Goal: Task Accomplishment & Management: Complete application form

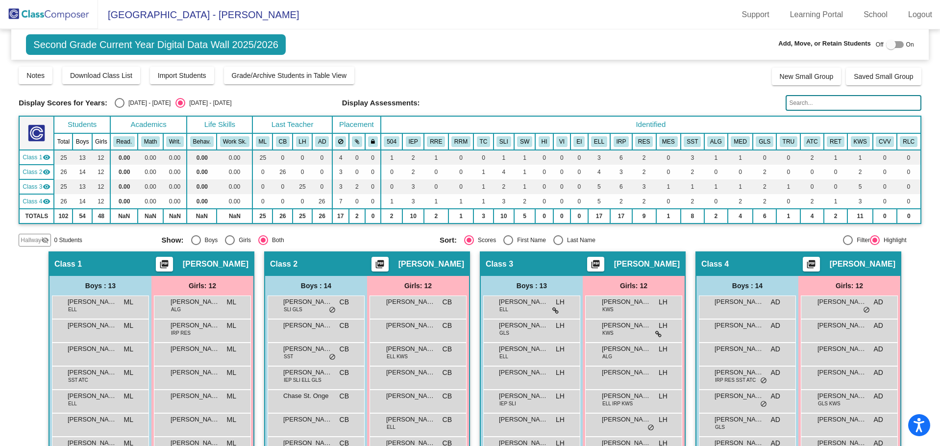
click at [48, 16] on img at bounding box center [49, 14] width 98 height 29
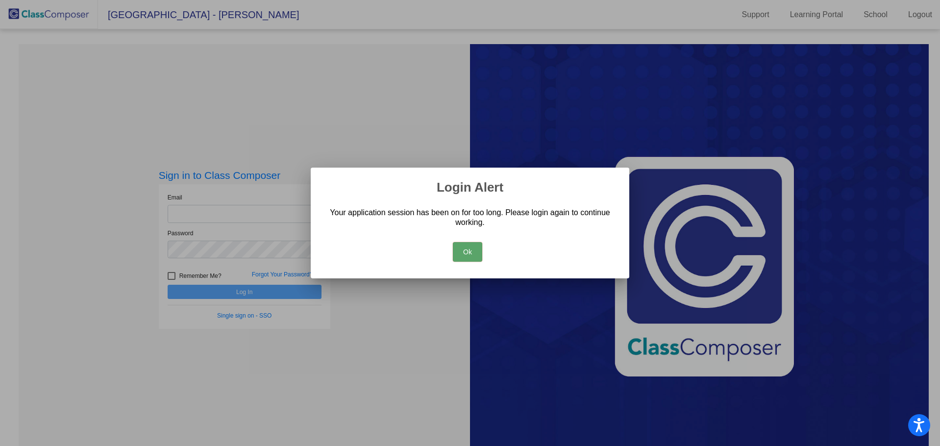
click at [463, 242] on button "Ok" at bounding box center [467, 252] width 29 height 20
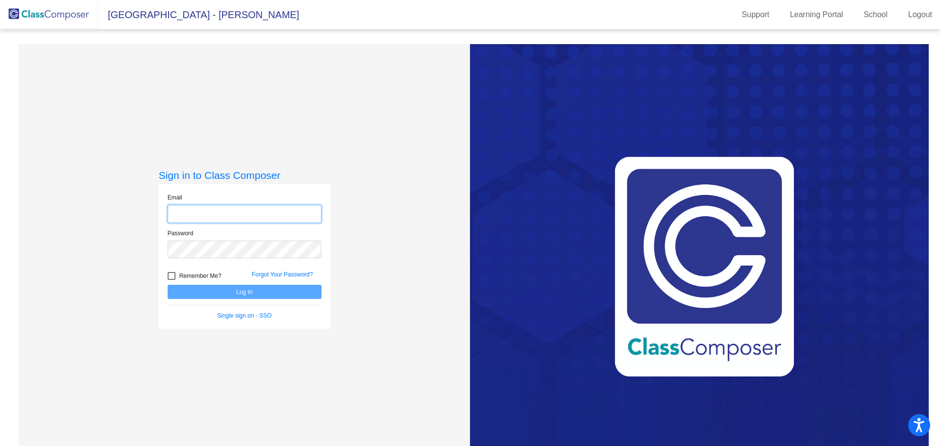
click at [210, 212] on input "email" at bounding box center [245, 214] width 154 height 18
type input "[EMAIL_ADDRESS][DOMAIN_NAME]"
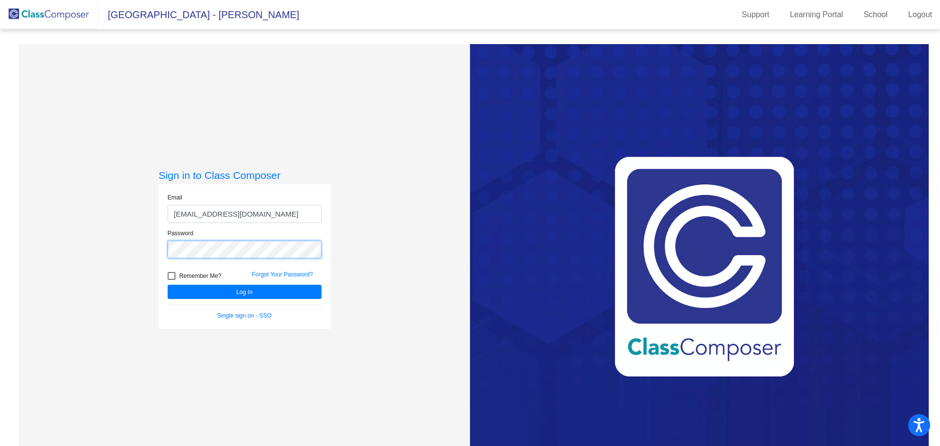
click at [168, 285] on button "Log In" at bounding box center [245, 292] width 154 height 14
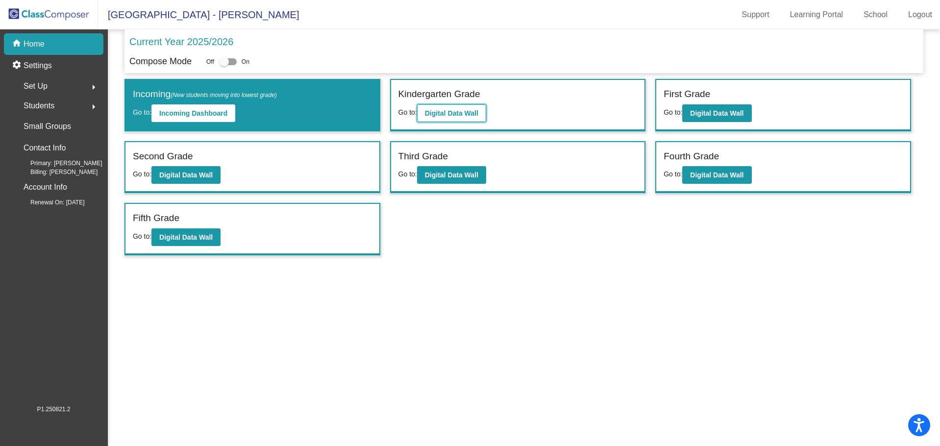
click at [459, 114] on b "Digital Data Wall" at bounding box center [451, 113] width 53 height 8
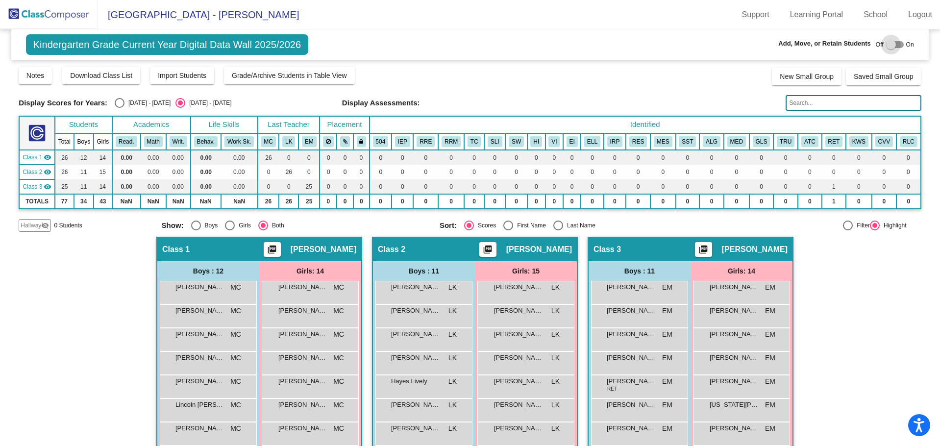
click at [887, 46] on div at bounding box center [891, 45] width 10 height 10
checkbox input "true"
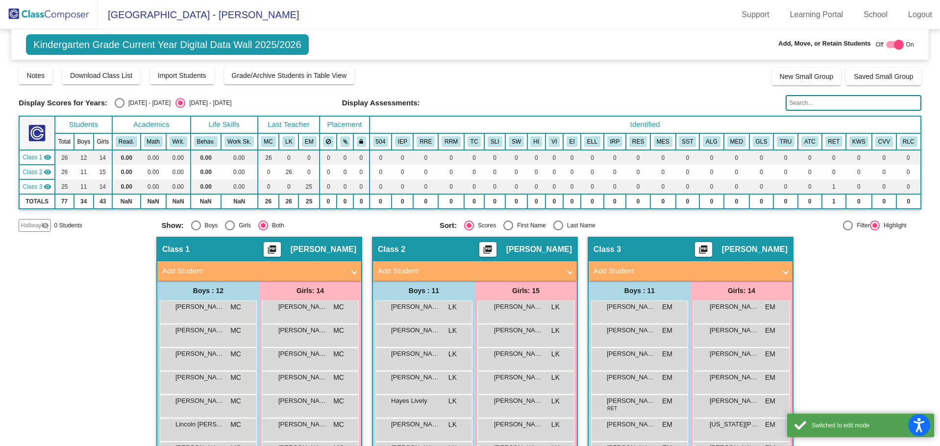
click at [72, 227] on span "0 Students" at bounding box center [68, 225] width 28 height 9
click at [39, 227] on span "Hallway" at bounding box center [31, 225] width 21 height 9
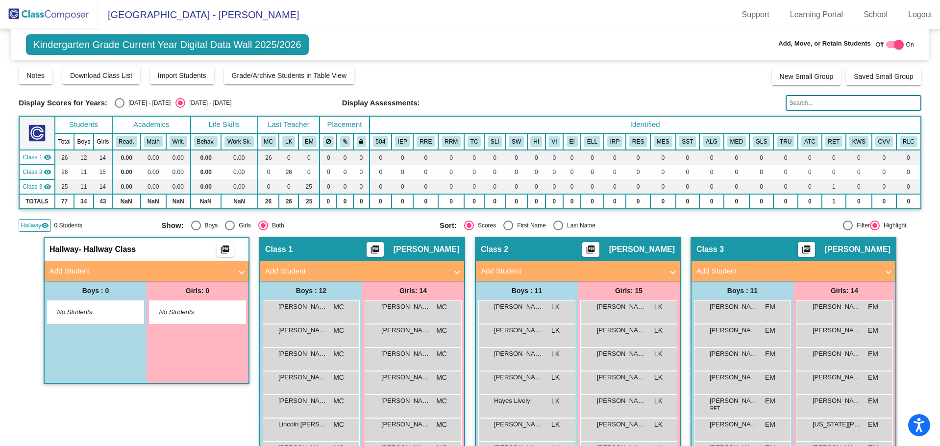
click at [153, 267] on mat-panel-title "Add Student" at bounding box center [140, 271] width 182 height 11
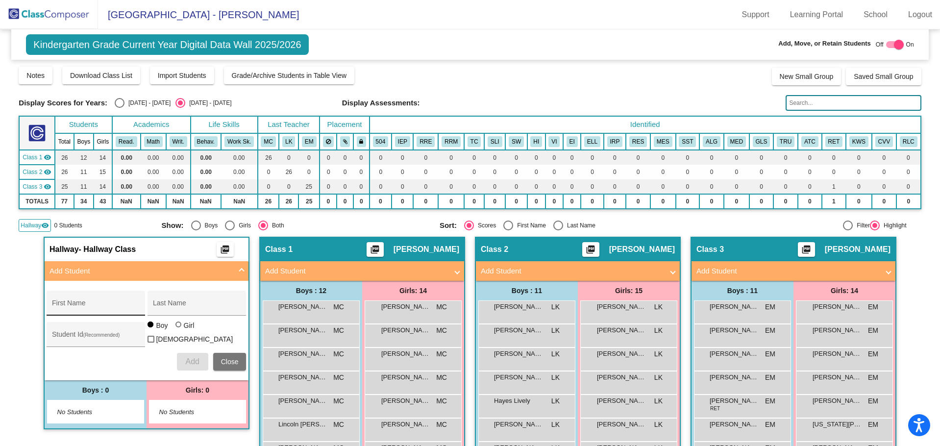
click at [57, 296] on div "First Name" at bounding box center [96, 306] width 88 height 20
type input "Juvia"
click at [164, 303] on input "Last Name" at bounding box center [197, 307] width 88 height 8
type input "[PERSON_NAME]"
click at [54, 338] on input "Student Id (Recommended)" at bounding box center [96, 338] width 88 height 8
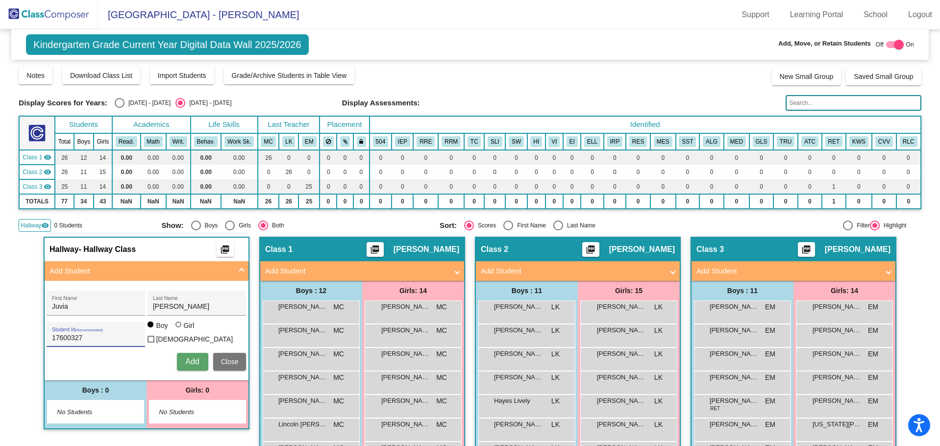
type input "17600327"
click at [176, 327] on div at bounding box center [178, 324] width 6 height 6
click at [179, 329] on input "Girl" at bounding box center [179, 329] width 0 height 0
radio input "true"
click at [185, 361] on span "Add" at bounding box center [192, 361] width 14 height 8
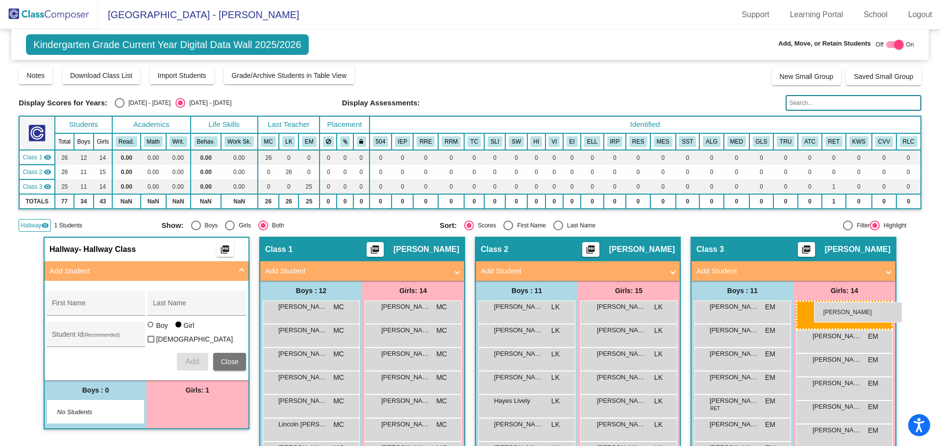
drag, startPoint x: 191, startPoint y: 409, endPoint x: 814, endPoint y: 302, distance: 631.7
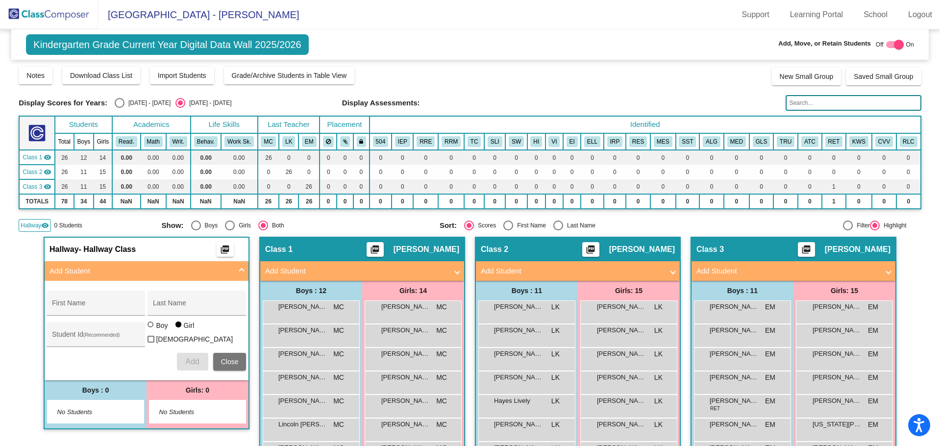
click at [36, 230] on span "Hallway" at bounding box center [31, 225] width 21 height 9
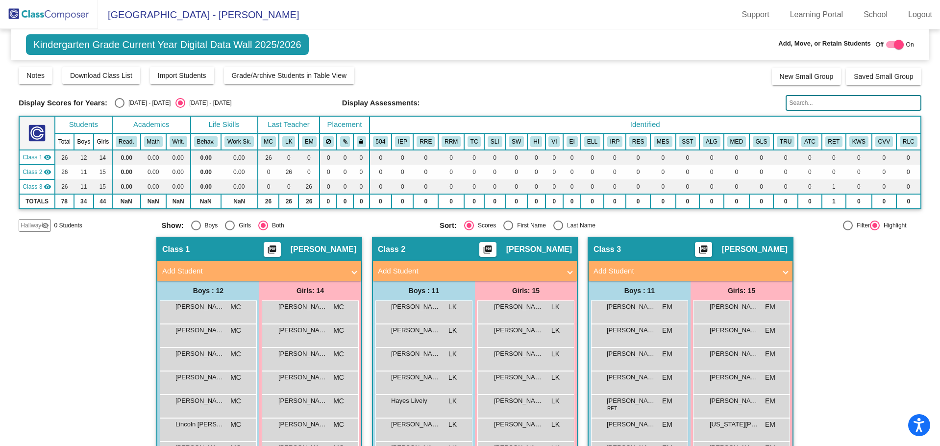
click at [894, 46] on div at bounding box center [899, 45] width 10 height 10
checkbox input "false"
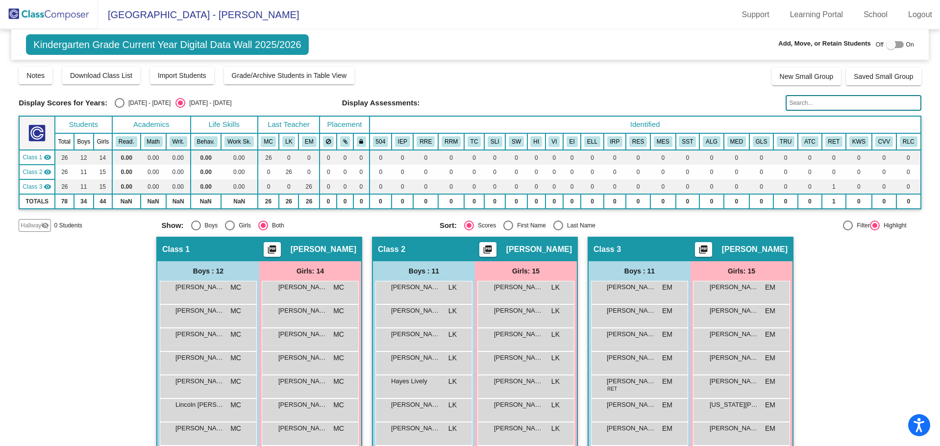
click at [57, 15] on img at bounding box center [49, 14] width 98 height 29
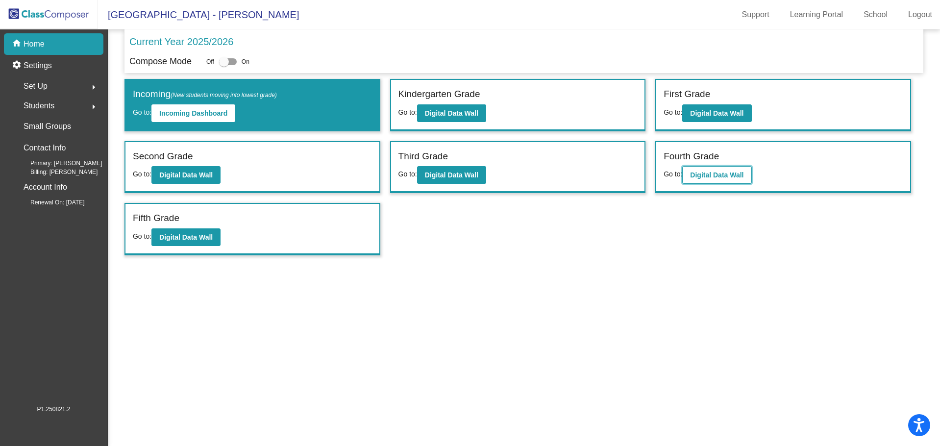
click at [697, 176] on b "Digital Data Wall" at bounding box center [716, 175] width 53 height 8
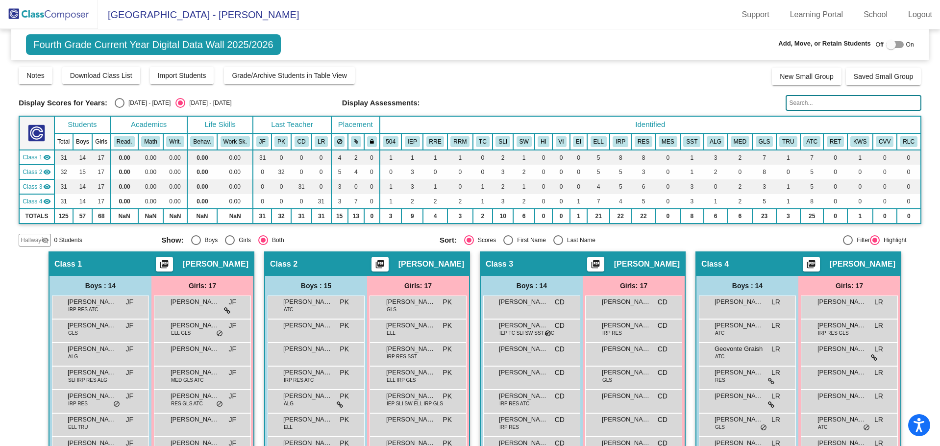
click at [44, 236] on mat-icon "visibility_off" at bounding box center [45, 240] width 8 height 8
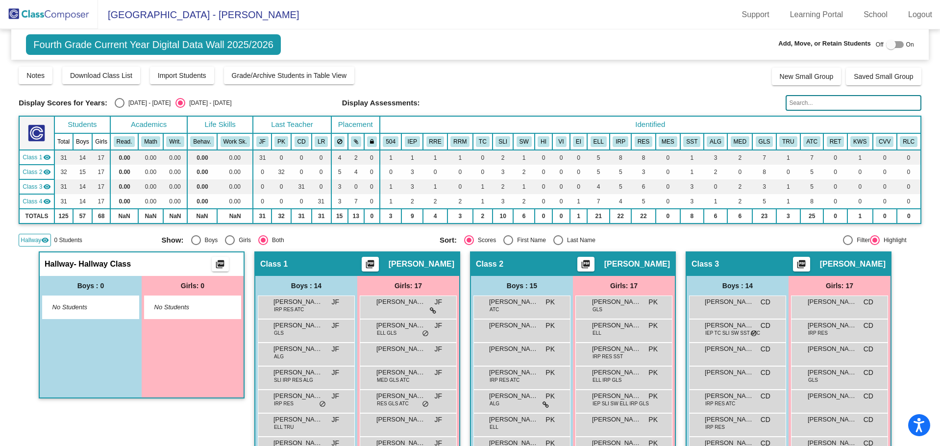
click at [888, 49] on div at bounding box center [891, 45] width 10 height 10
checkbox input "true"
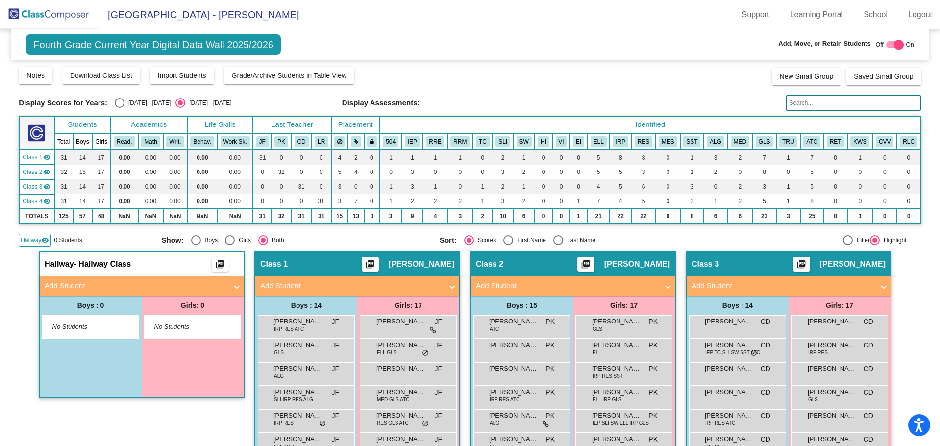
click at [72, 283] on mat-panel-title "Add Student" at bounding box center [136, 285] width 182 height 11
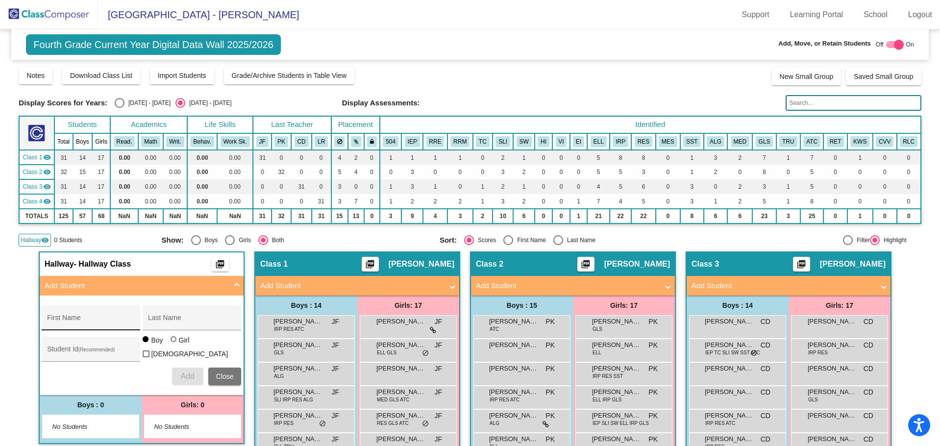
click at [85, 316] on div "First Name" at bounding box center [91, 321] width 88 height 20
type input "I"
type input "Alivira"
type input "[PERSON_NAME]"
type input "1760030932"
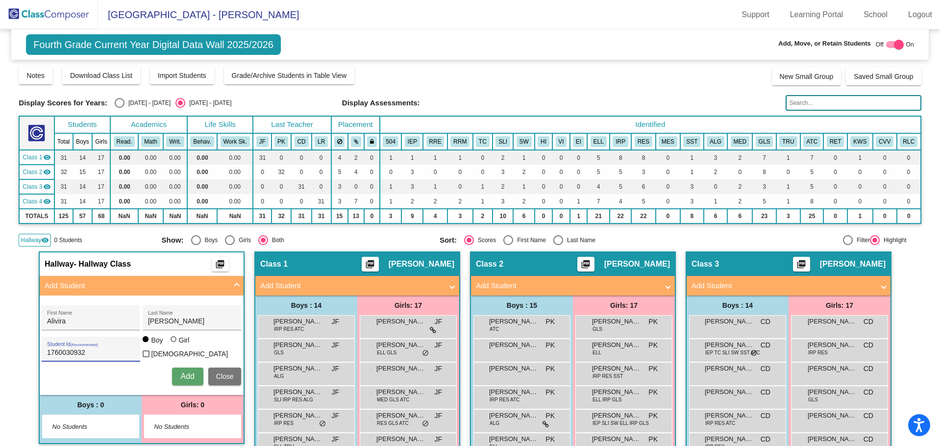
click at [170, 342] on div at bounding box center [173, 339] width 6 height 6
click at [174, 344] on input "Girl" at bounding box center [174, 344] width 0 height 0
radio input "true"
click at [178, 369] on button "Add" at bounding box center [187, 376] width 31 height 18
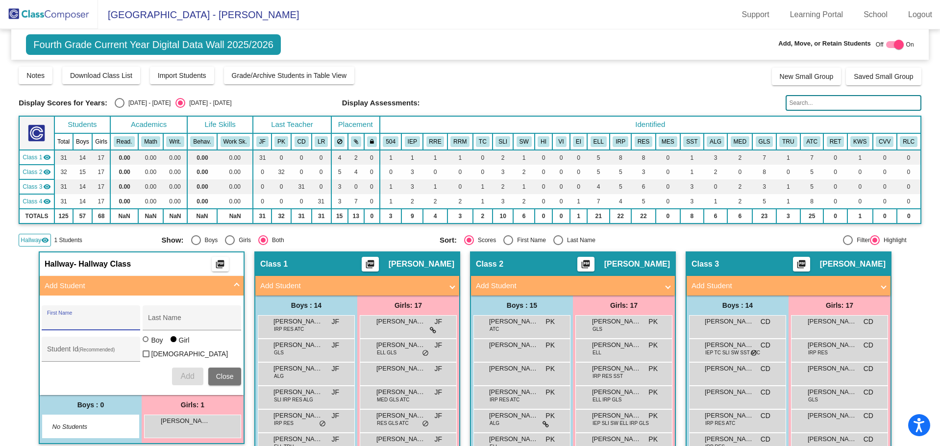
scroll to position [4, 0]
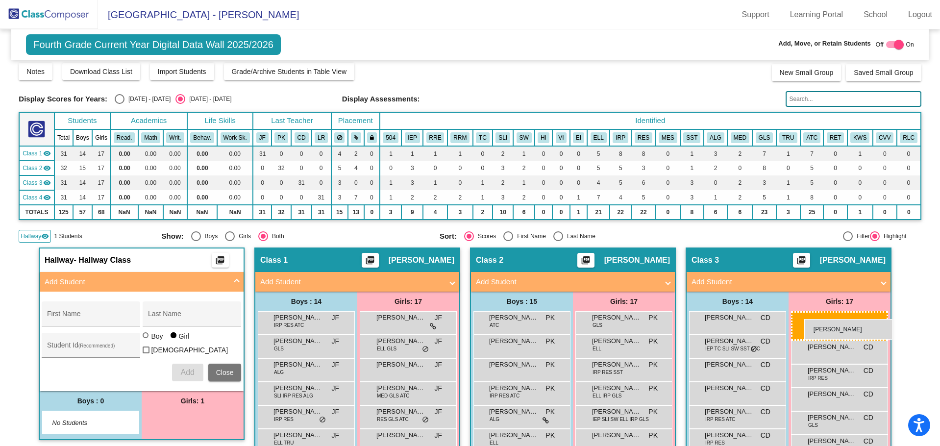
drag, startPoint x: 180, startPoint y: 429, endPoint x: 804, endPoint y: 319, distance: 633.7
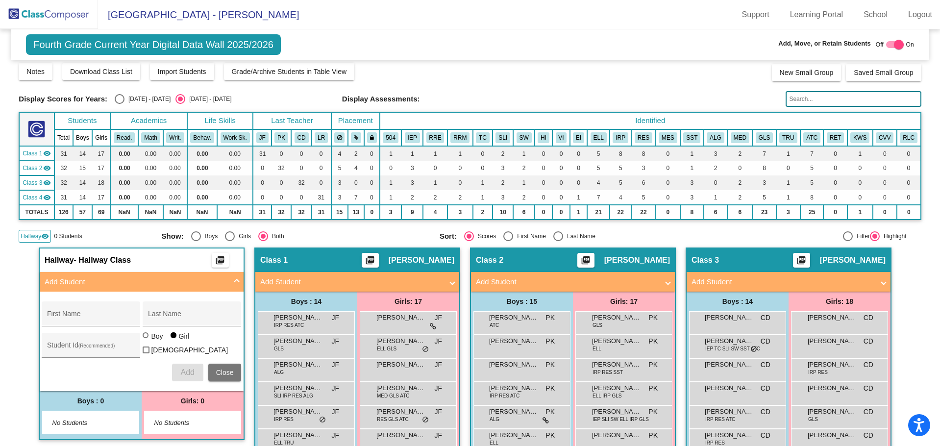
click at [226, 283] on span "Add Student" at bounding box center [140, 281] width 190 height 11
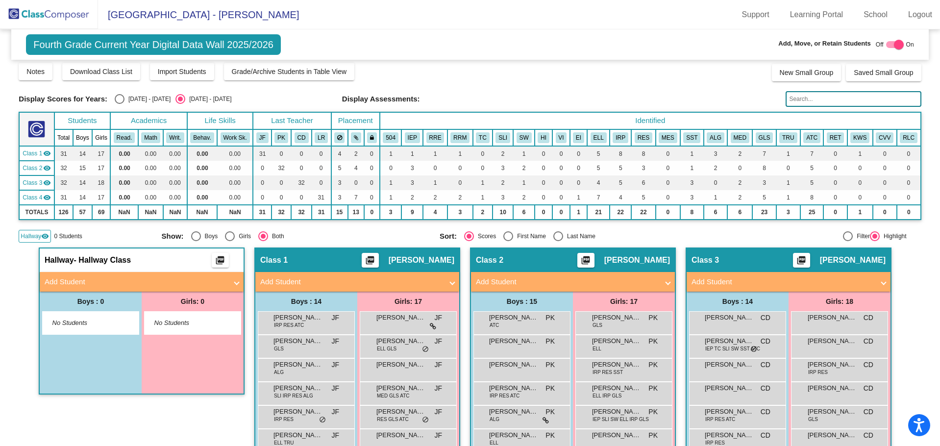
click at [31, 237] on span "Hallway" at bounding box center [31, 236] width 21 height 9
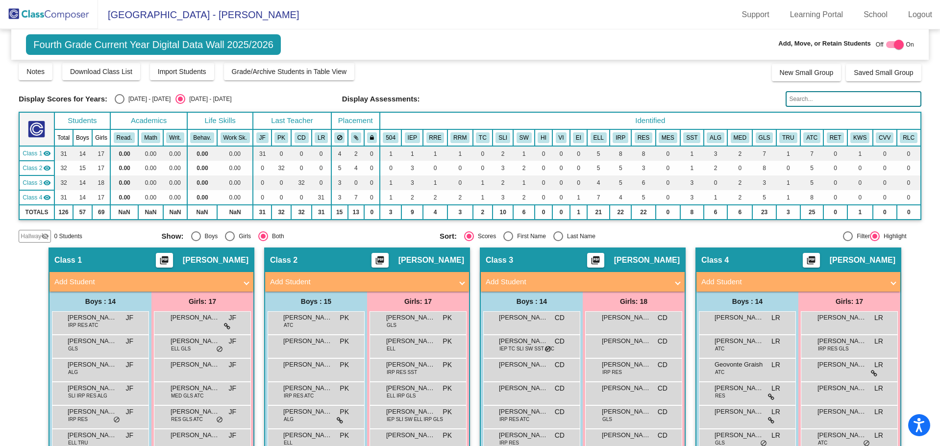
click at [896, 43] on div at bounding box center [899, 45] width 10 height 10
checkbox input "false"
